Goal: Task Accomplishment & Management: Manage account settings

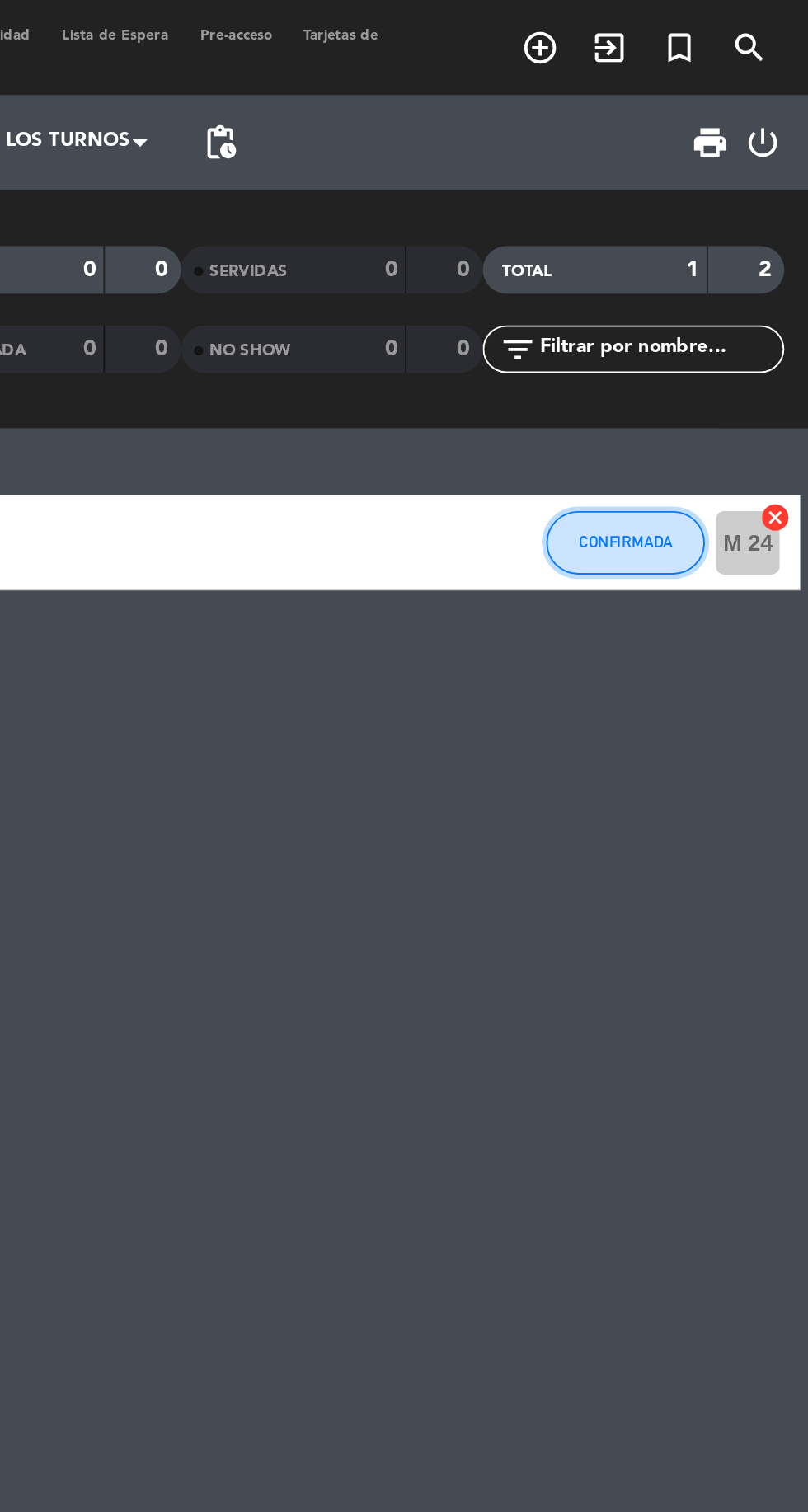
click at [710, 290] on button "CONFIRMADA" at bounding box center [713, 282] width 82 height 33
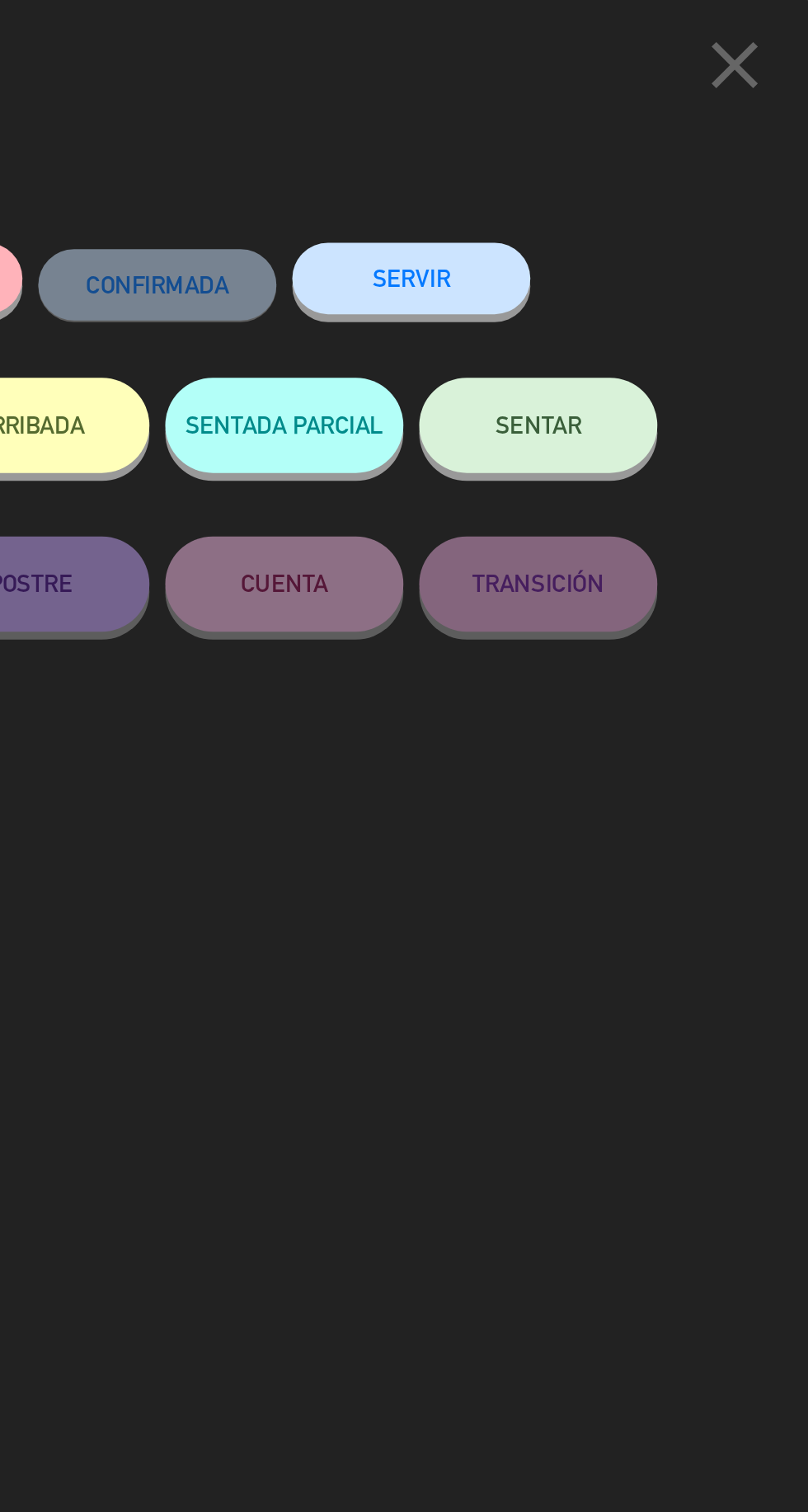
click at [665, 225] on span "SENTAR" at bounding box center [667, 220] width 44 height 14
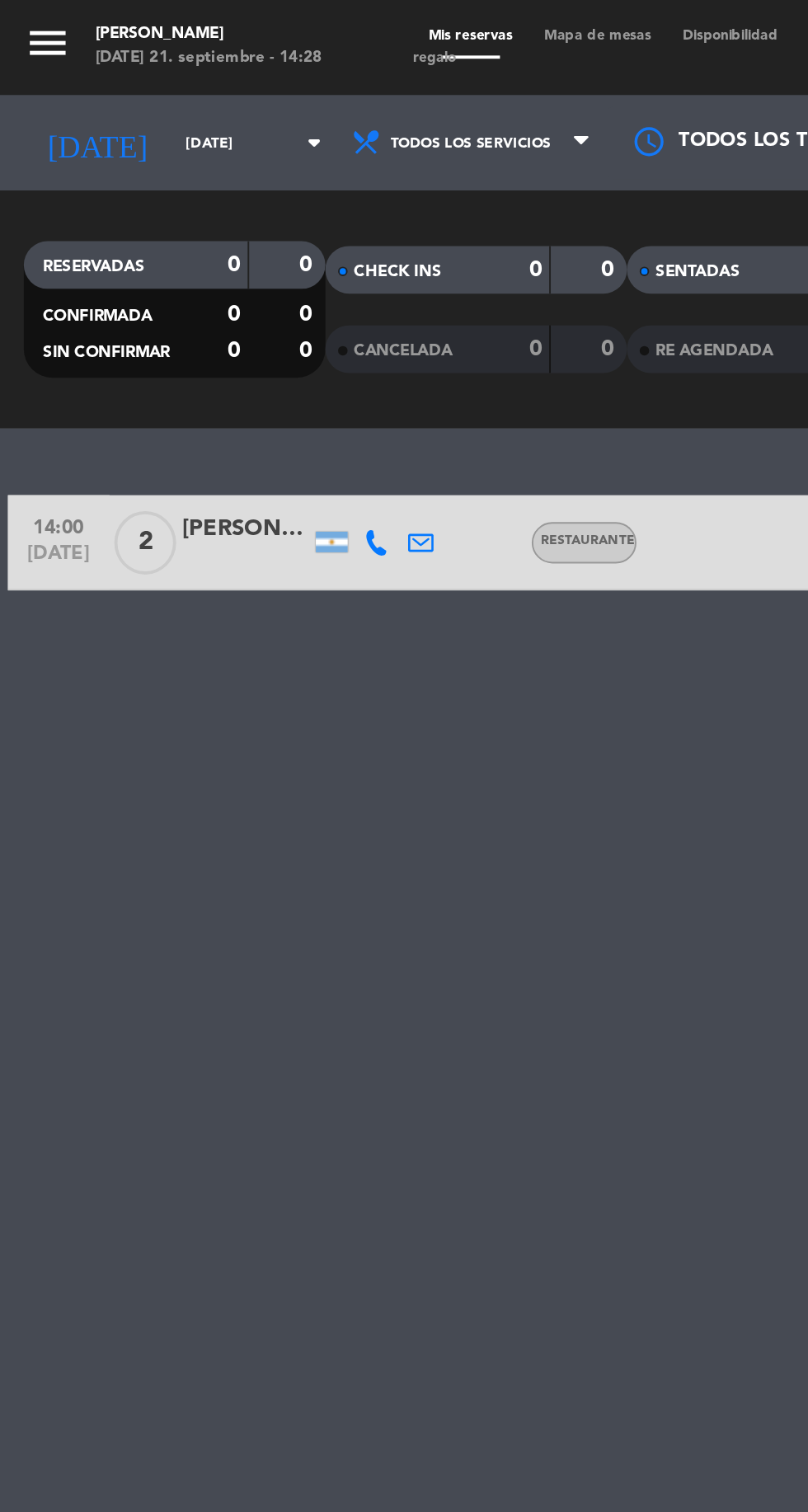
click at [104, 66] on input "[DATE]" at bounding box center [140, 74] width 104 height 25
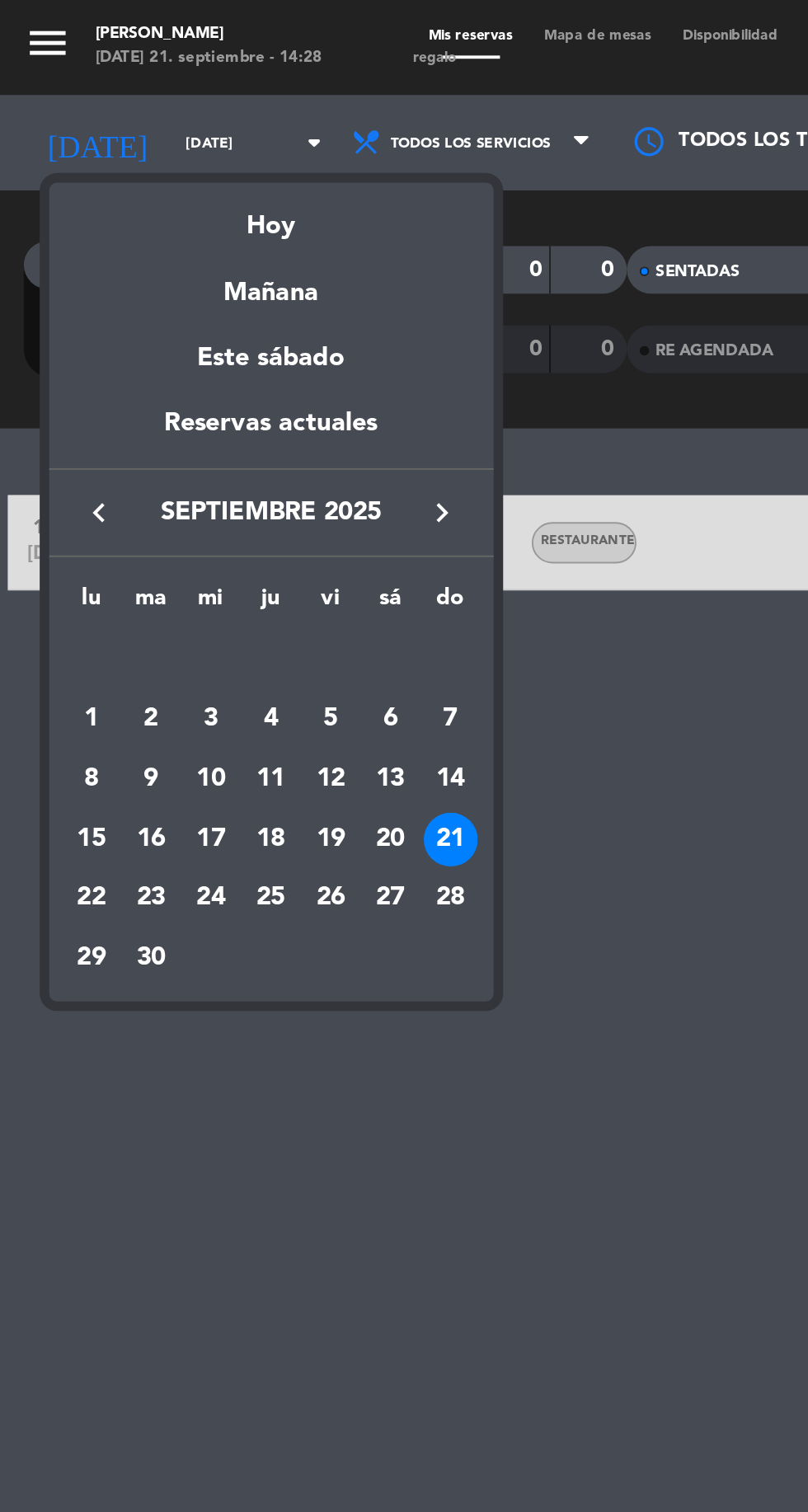
click at [149, 468] on div "25" at bounding box center [141, 466] width 28 height 28
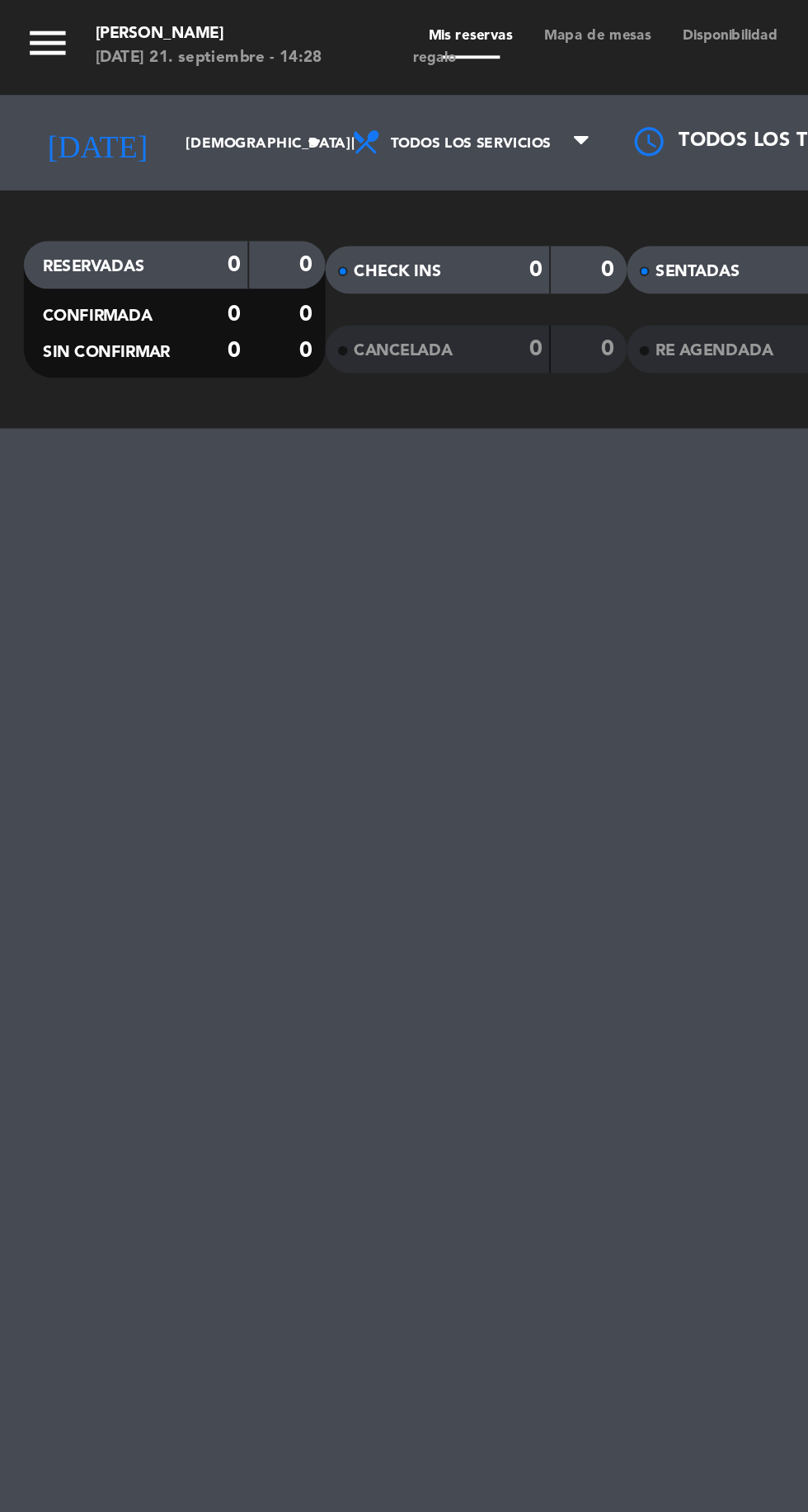
click at [118, 76] on input "[DEMOGRAPHIC_DATA][DATE]" at bounding box center [140, 74] width 104 height 25
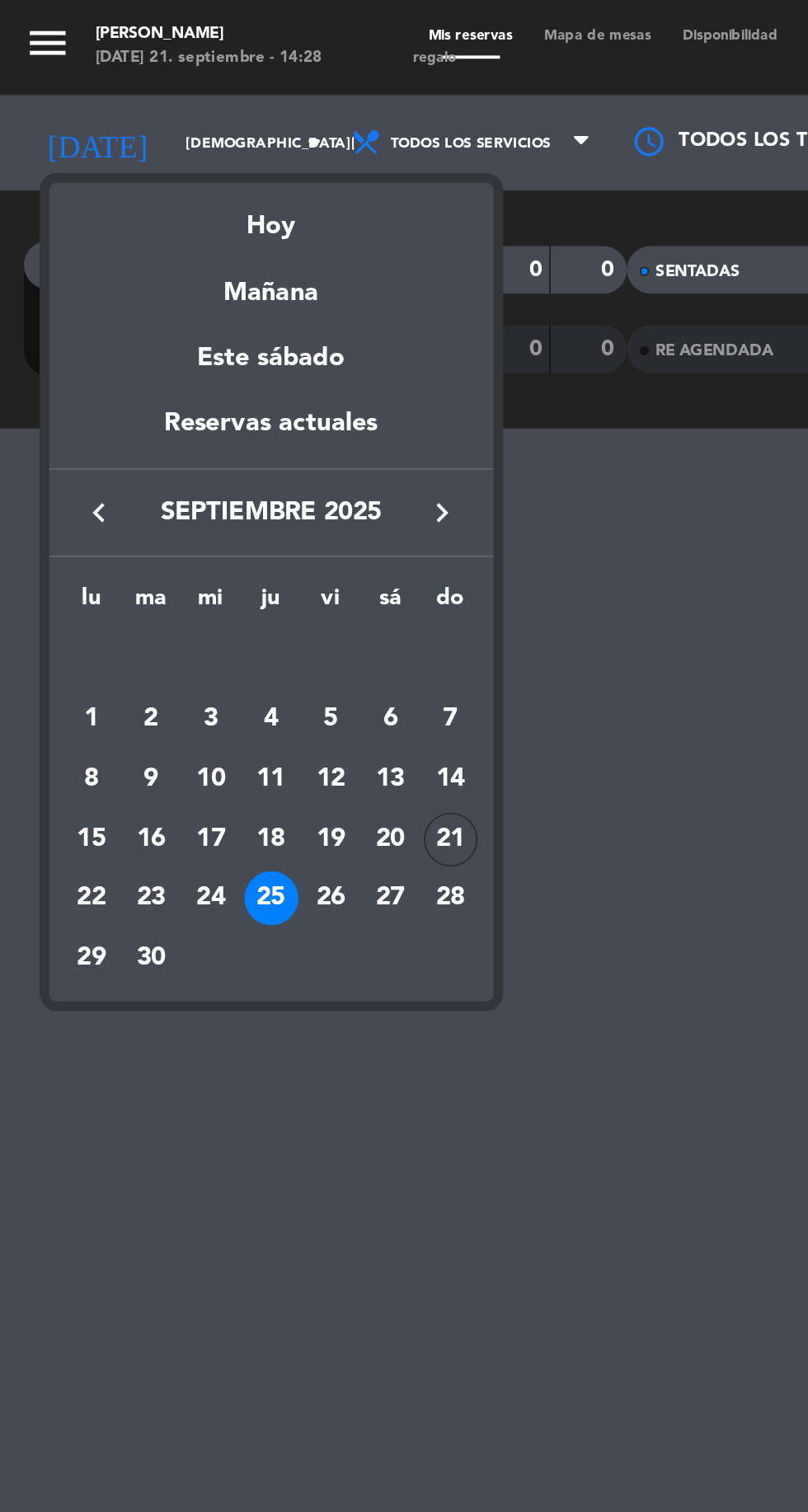
click at [178, 471] on div "26" at bounding box center [171, 466] width 28 height 28
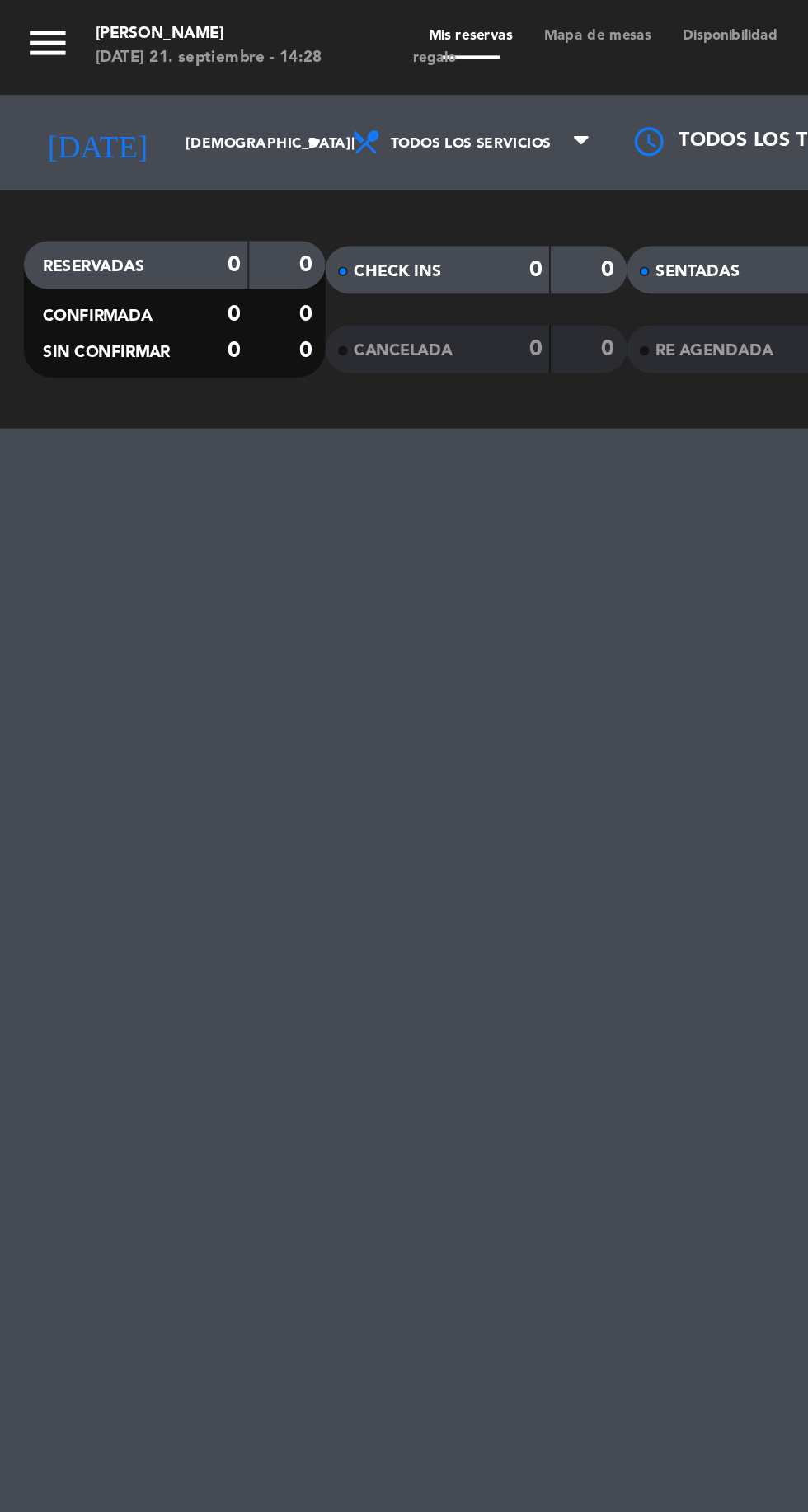
type input "[DATE]"
